Goal: Task Accomplishment & Management: Manage account settings

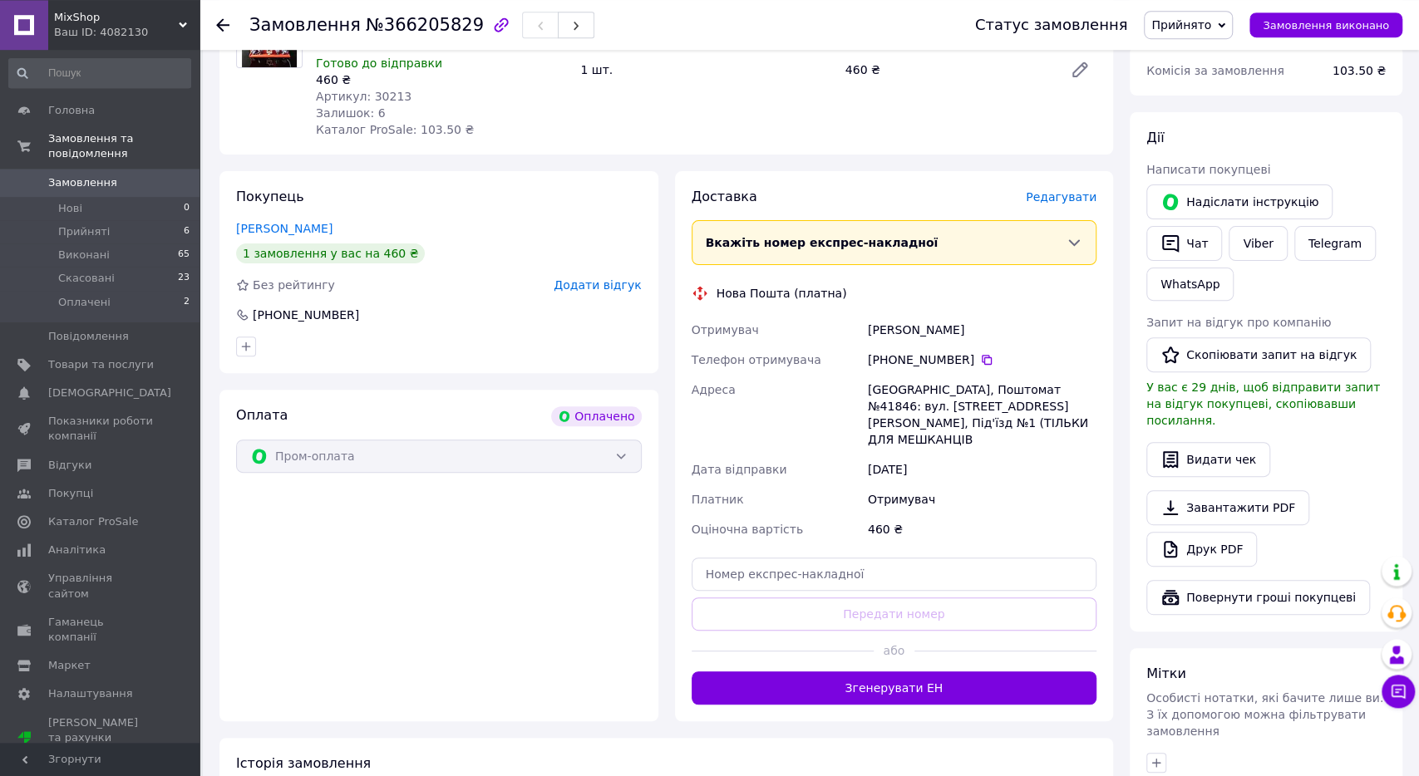
scroll to position [288, 0]
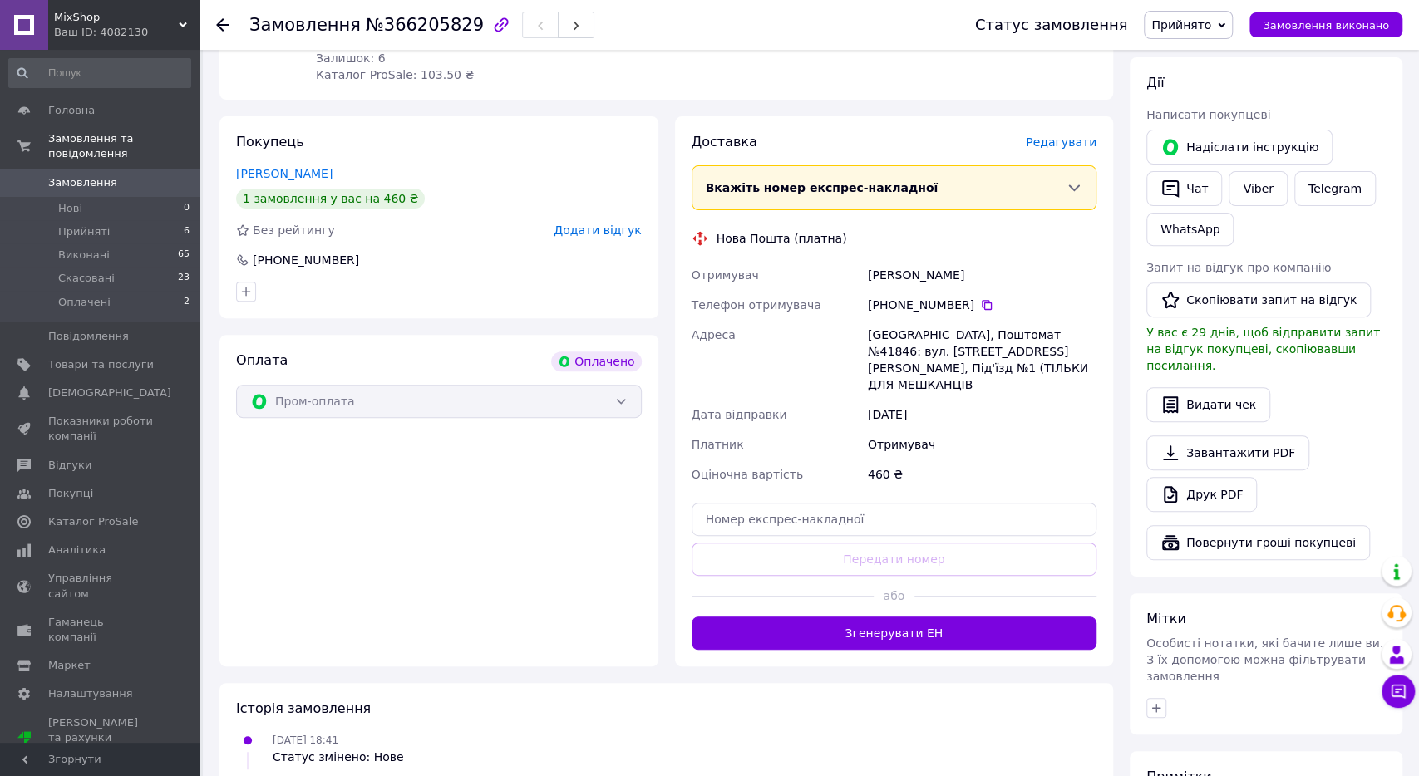
click at [1079, 146] on span "Редагувати" at bounding box center [1061, 141] width 71 height 13
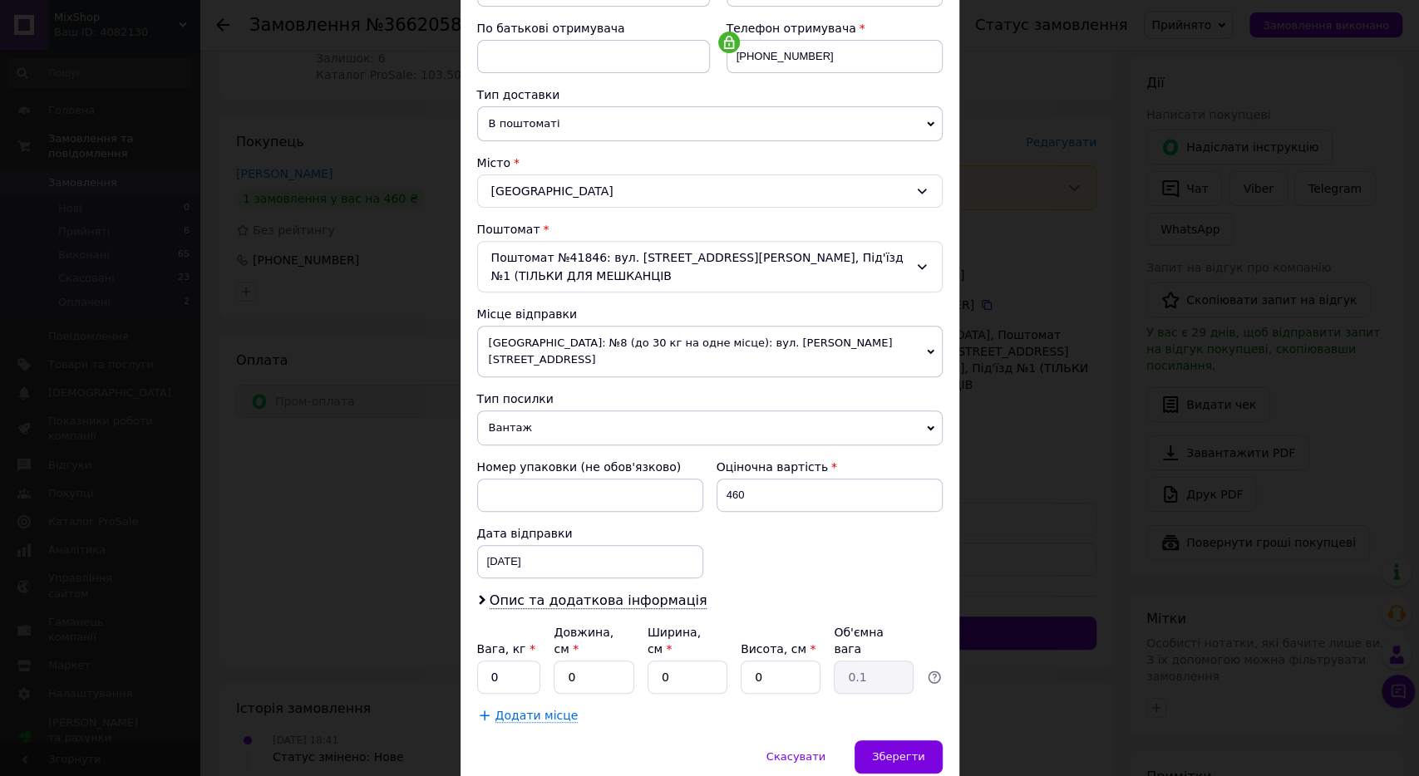
scroll to position [337, 0]
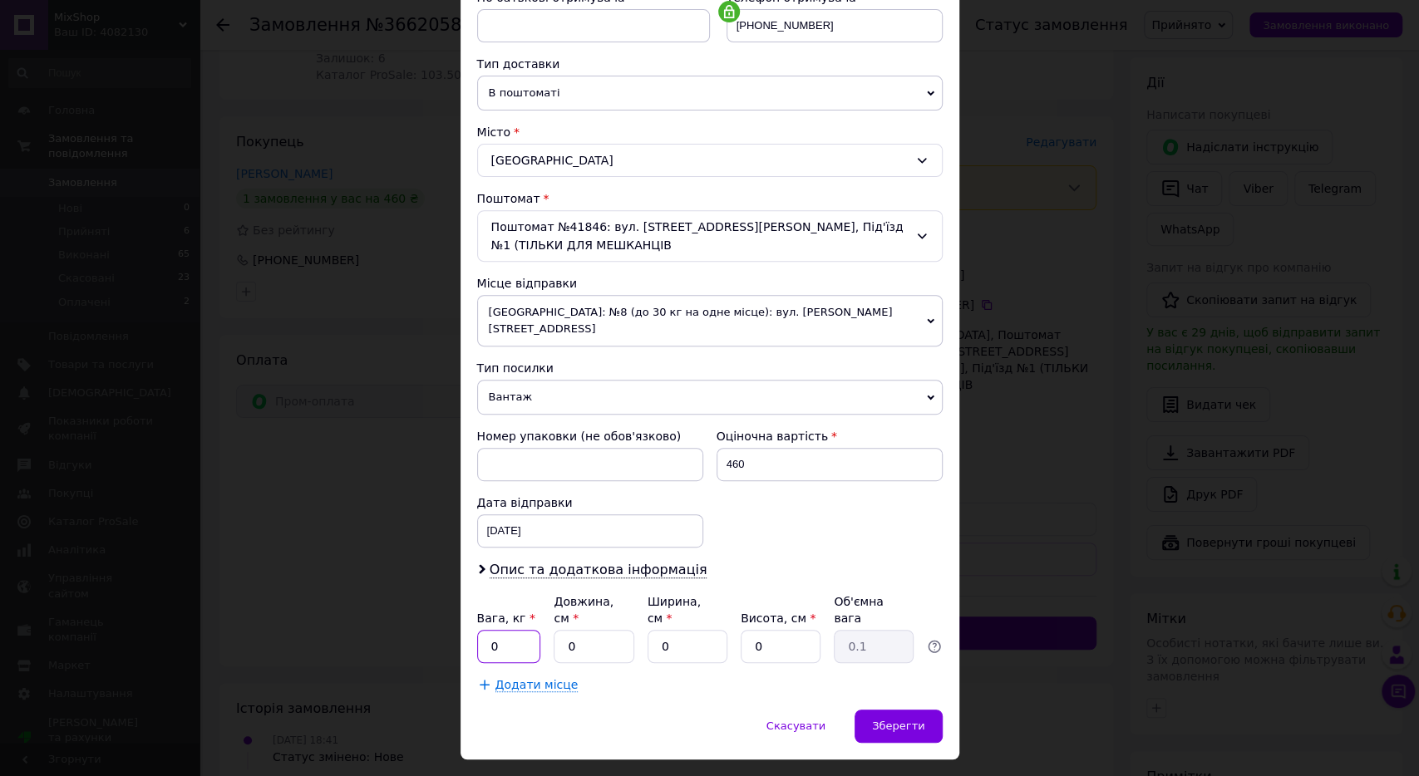
drag, startPoint x: 502, startPoint y: 610, endPoint x: 466, endPoint y: 608, distance: 35.8
click at [477, 630] on input "0" at bounding box center [509, 646] width 64 height 33
type input "1"
drag, startPoint x: 587, startPoint y: 608, endPoint x: 525, endPoint y: 613, distance: 61.7
click at [554, 630] on input "0" at bounding box center [594, 646] width 80 height 33
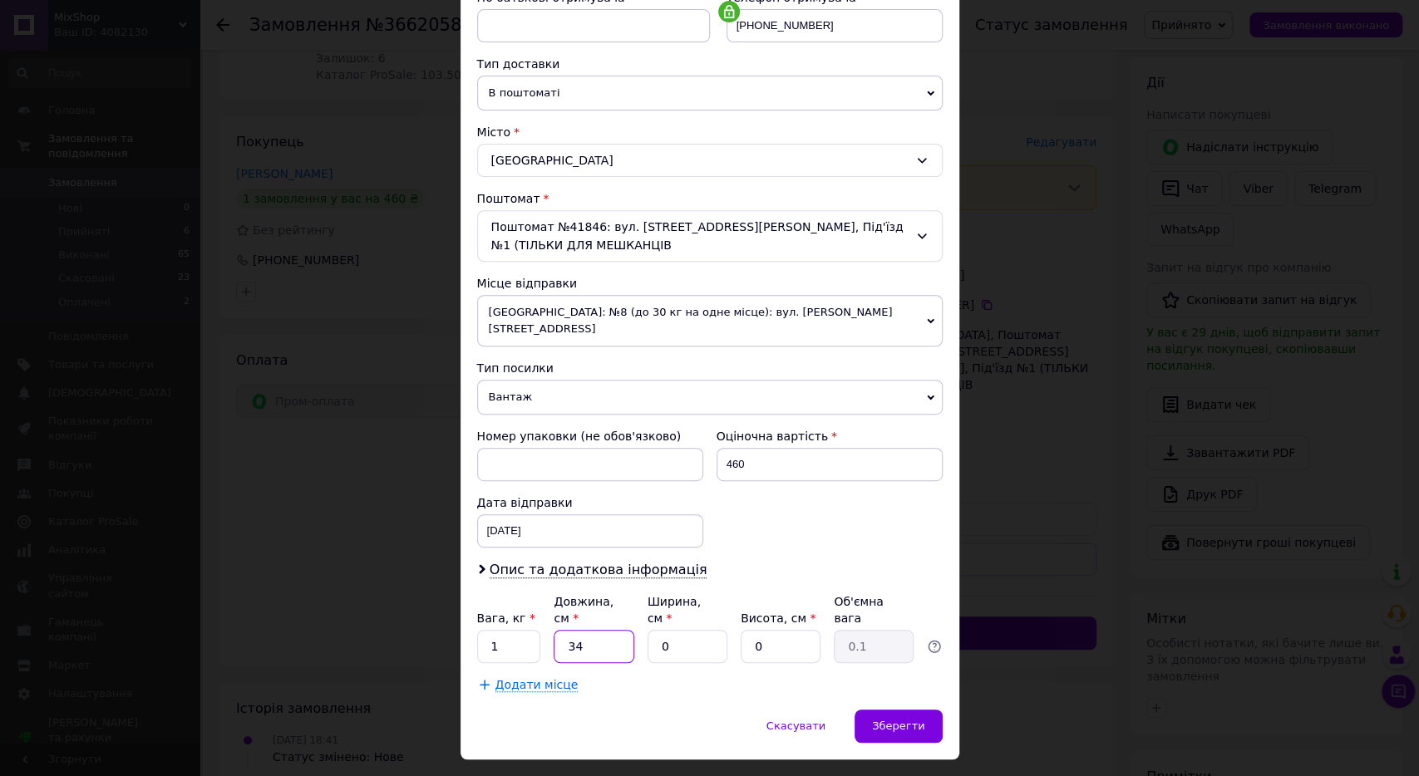
type input "34"
drag, startPoint x: 680, startPoint y: 604, endPoint x: 599, endPoint y: 608, distance: 80.7
click at [647, 630] on input "0" at bounding box center [687, 646] width 80 height 33
type input "24"
drag, startPoint x: 784, startPoint y: 613, endPoint x: 702, endPoint y: 613, distance: 81.4
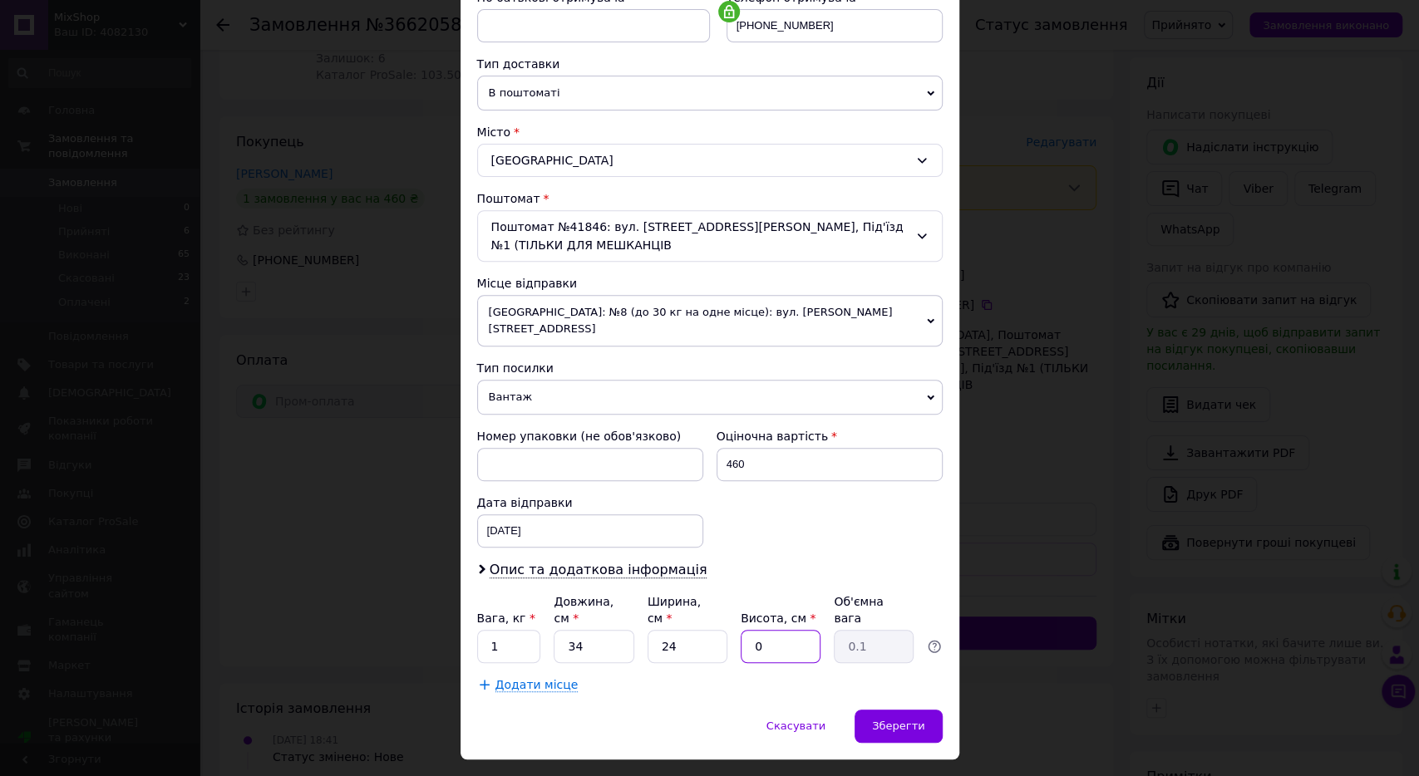
click at [740, 630] on input "0" at bounding box center [780, 646] width 80 height 33
type input "9"
type input "1.84"
type input "9"
click at [888, 720] on span "Зберегти" at bounding box center [898, 726] width 52 height 12
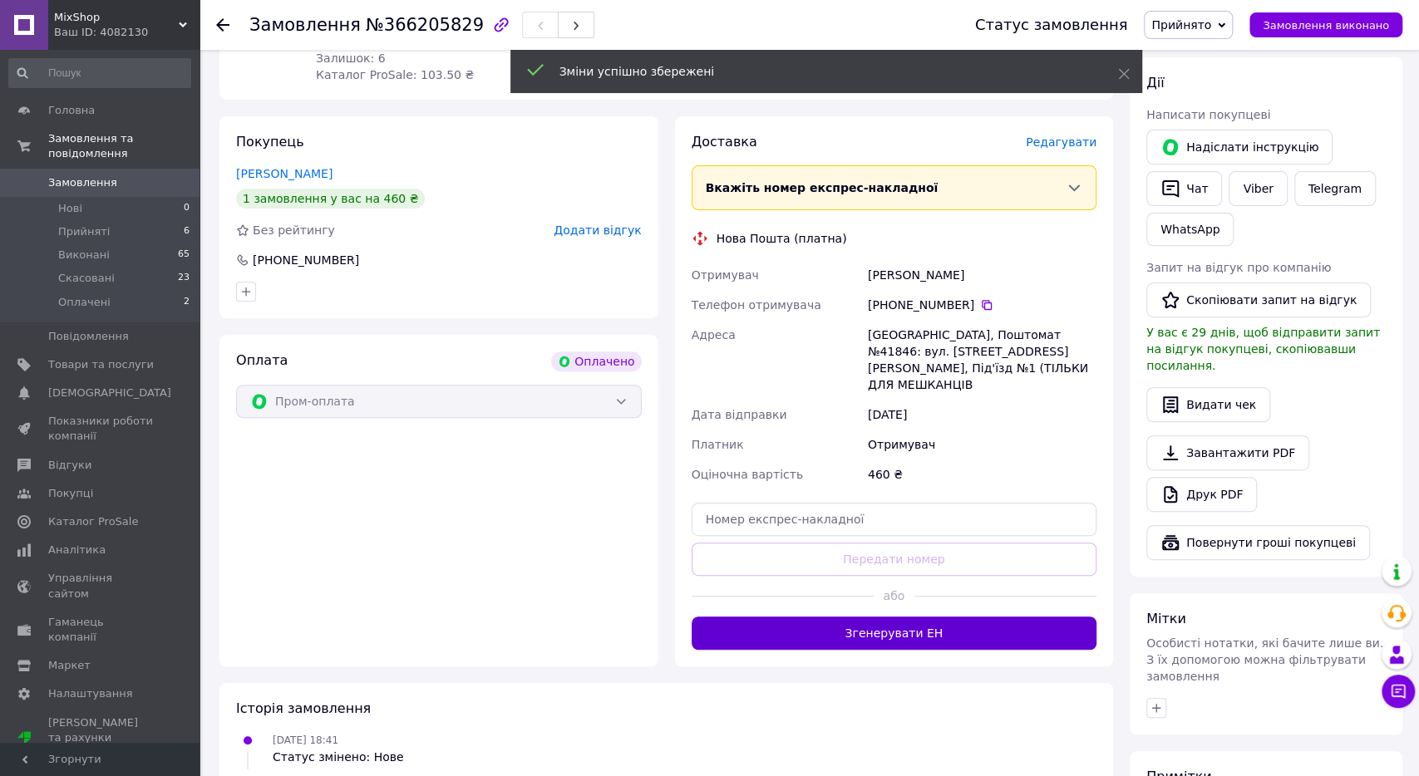
click at [917, 617] on button "Згенерувати ЕН" at bounding box center [894, 633] width 406 height 33
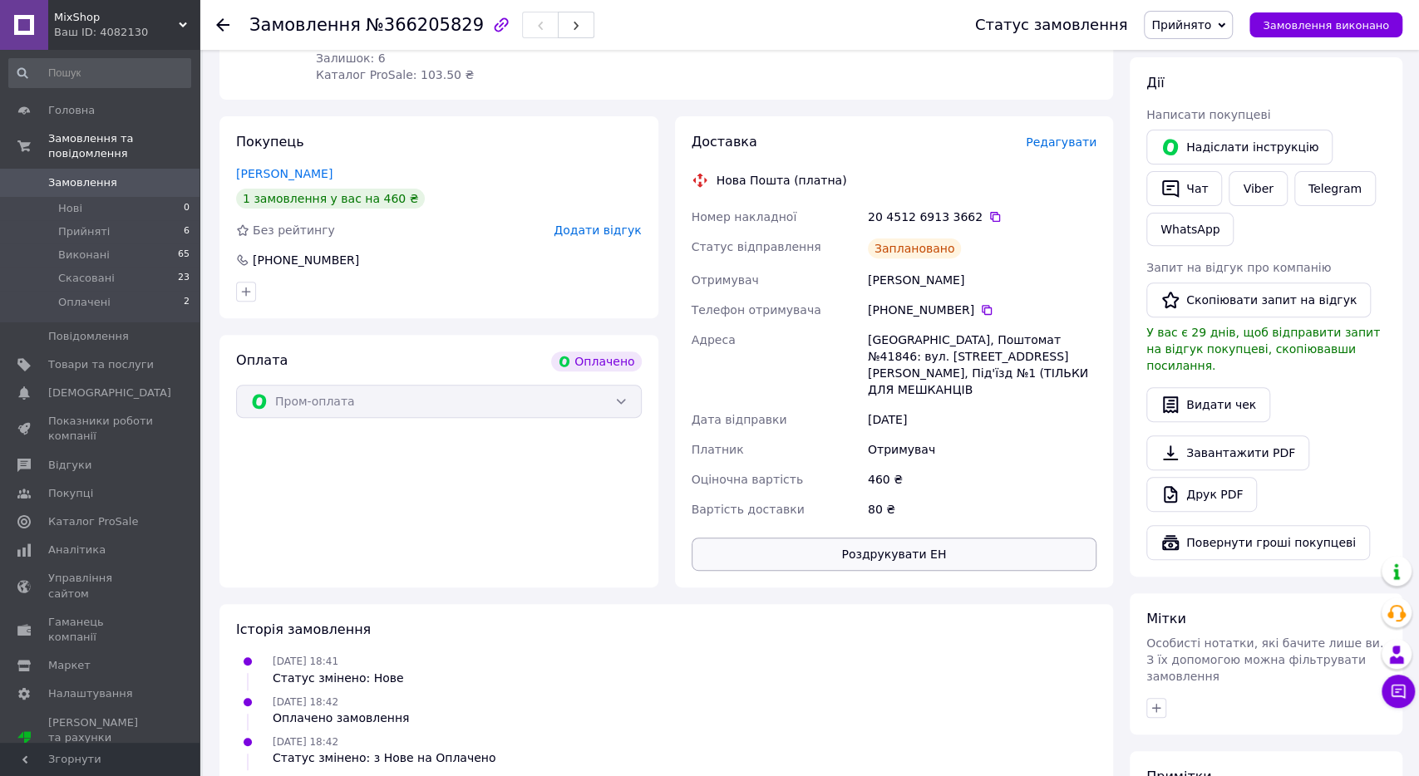
click at [902, 539] on button "Роздрукувати ЕН" at bounding box center [894, 554] width 406 height 33
click at [996, 22] on div "Статус замовлення Прийнято Виконано Скасовано Оплачено Замовлення виконано" at bounding box center [1172, 25] width 460 height 50
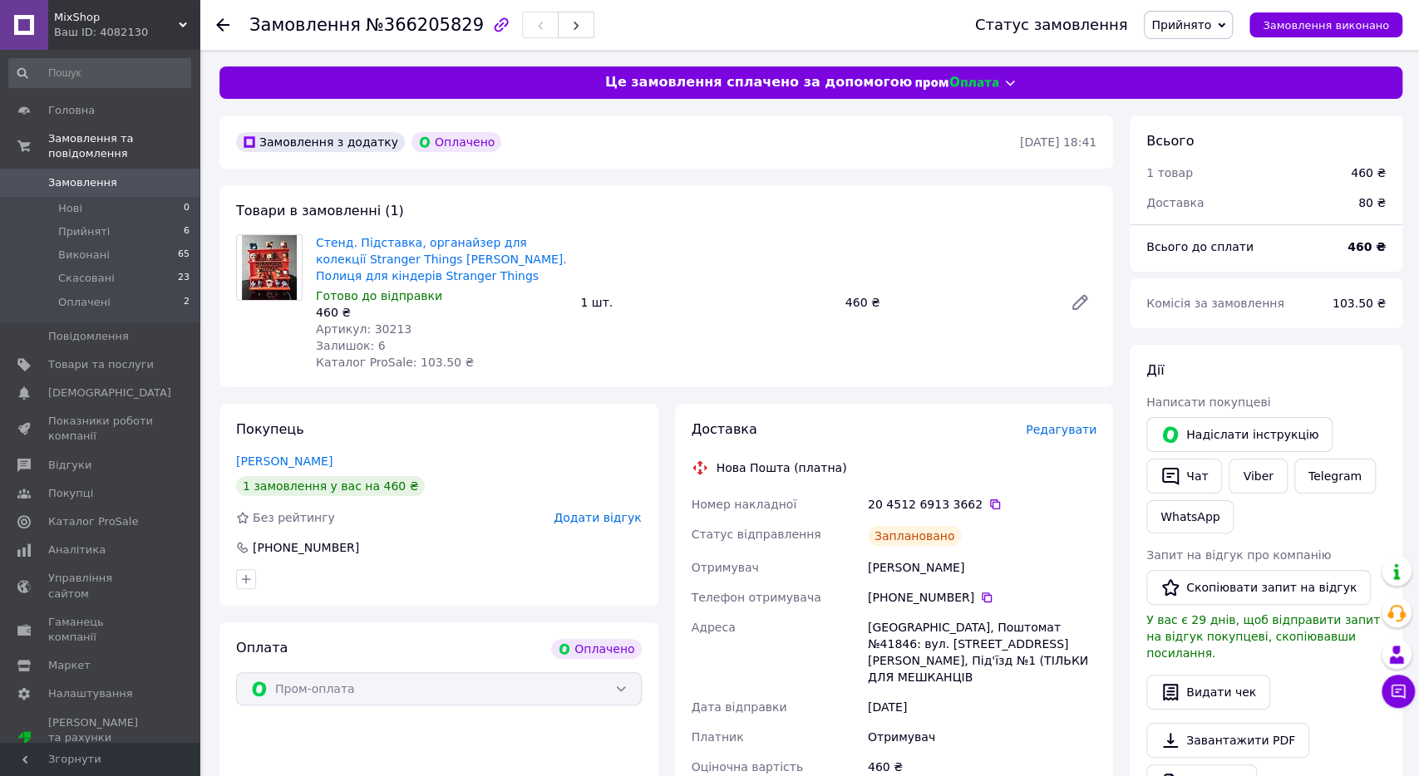
scroll to position [0, 0]
click at [990, 506] on icon at bounding box center [995, 504] width 10 height 10
